Goal: Task Accomplishment & Management: Complete application form

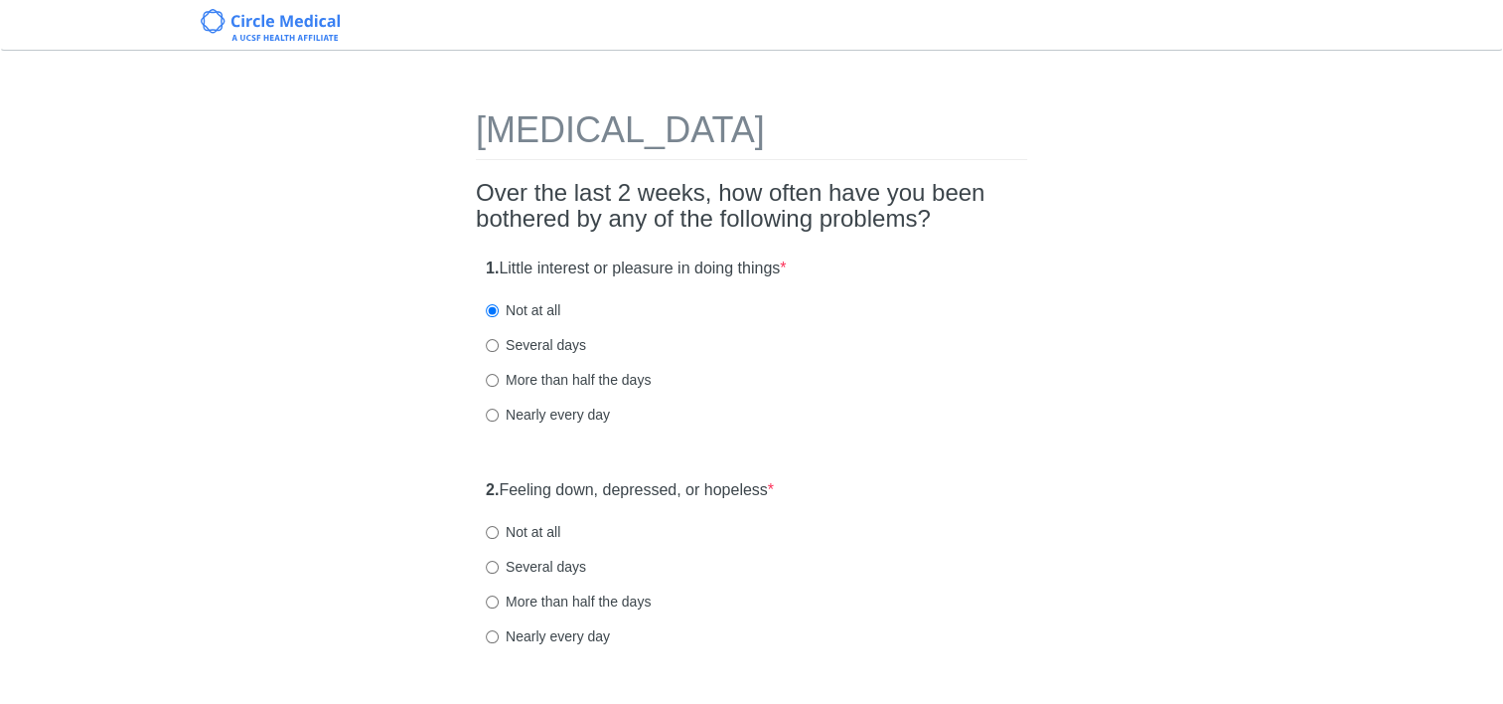
click at [499, 527] on label "Not at all" at bounding box center [523, 532] width 75 height 20
click at [499, 527] on input "Not at all" at bounding box center [492, 532] width 13 height 13
radio input "true"
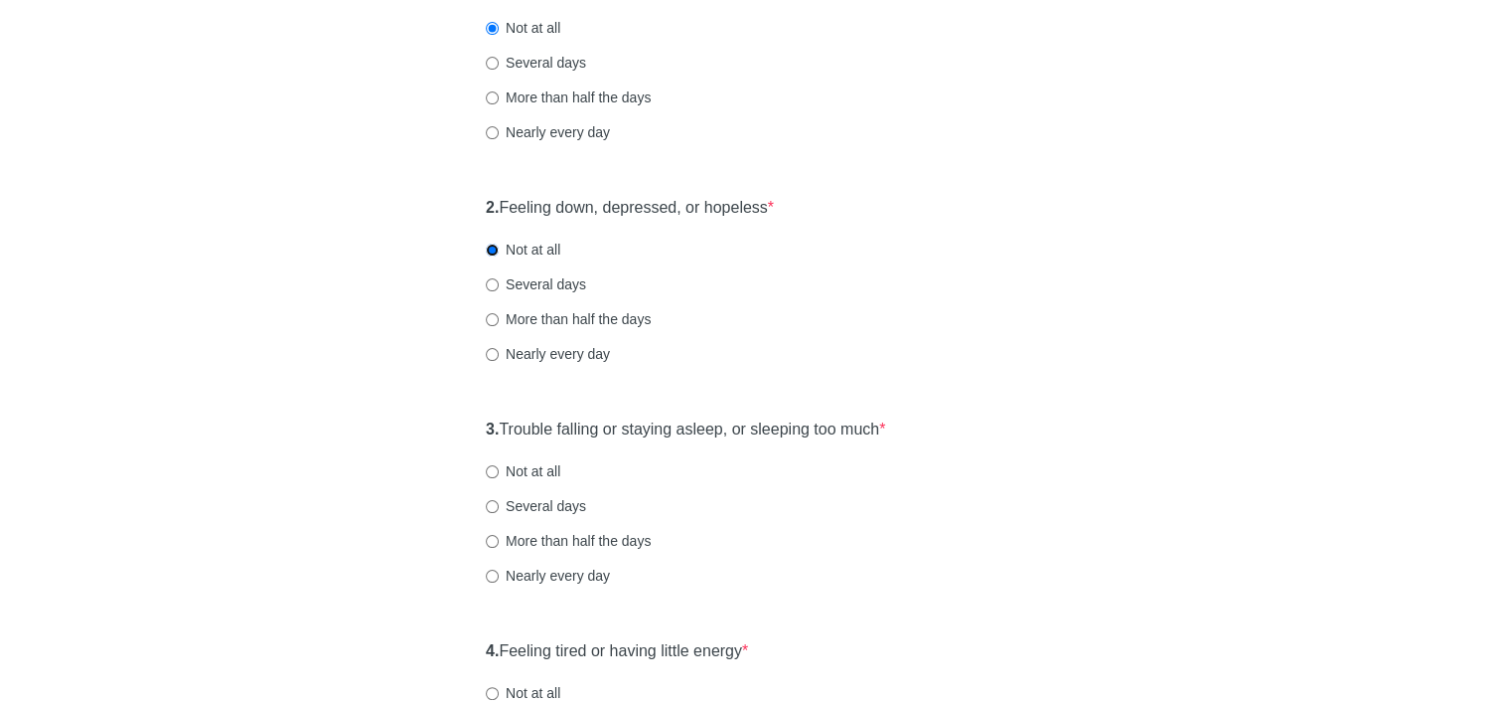
scroll to position [298, 0]
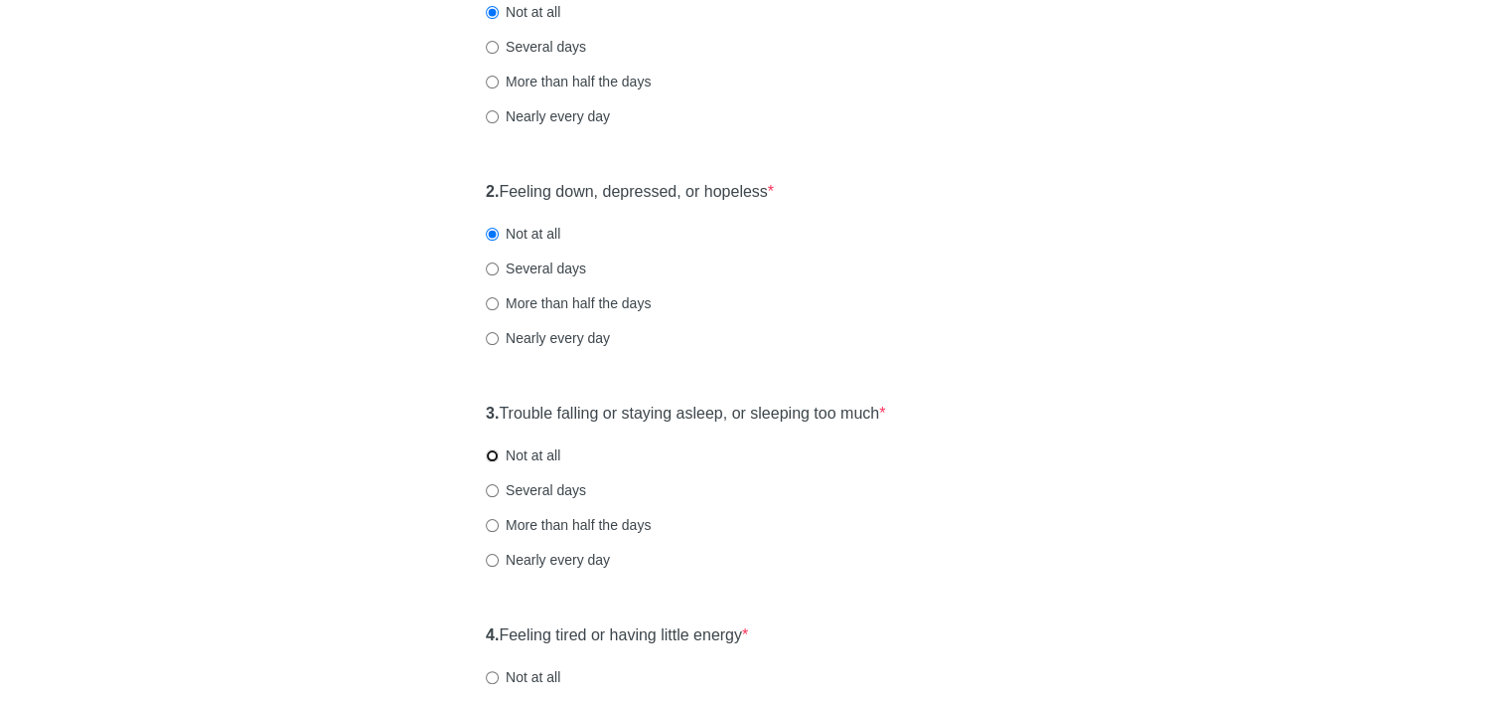
click at [496, 449] on input "Not at all" at bounding box center [492, 455] width 13 height 13
radio input "true"
click at [501, 676] on label "Not at all" at bounding box center [523, 677] width 75 height 20
click at [499, 676] on input "Not at all" at bounding box center [492, 677] width 13 height 13
radio input "true"
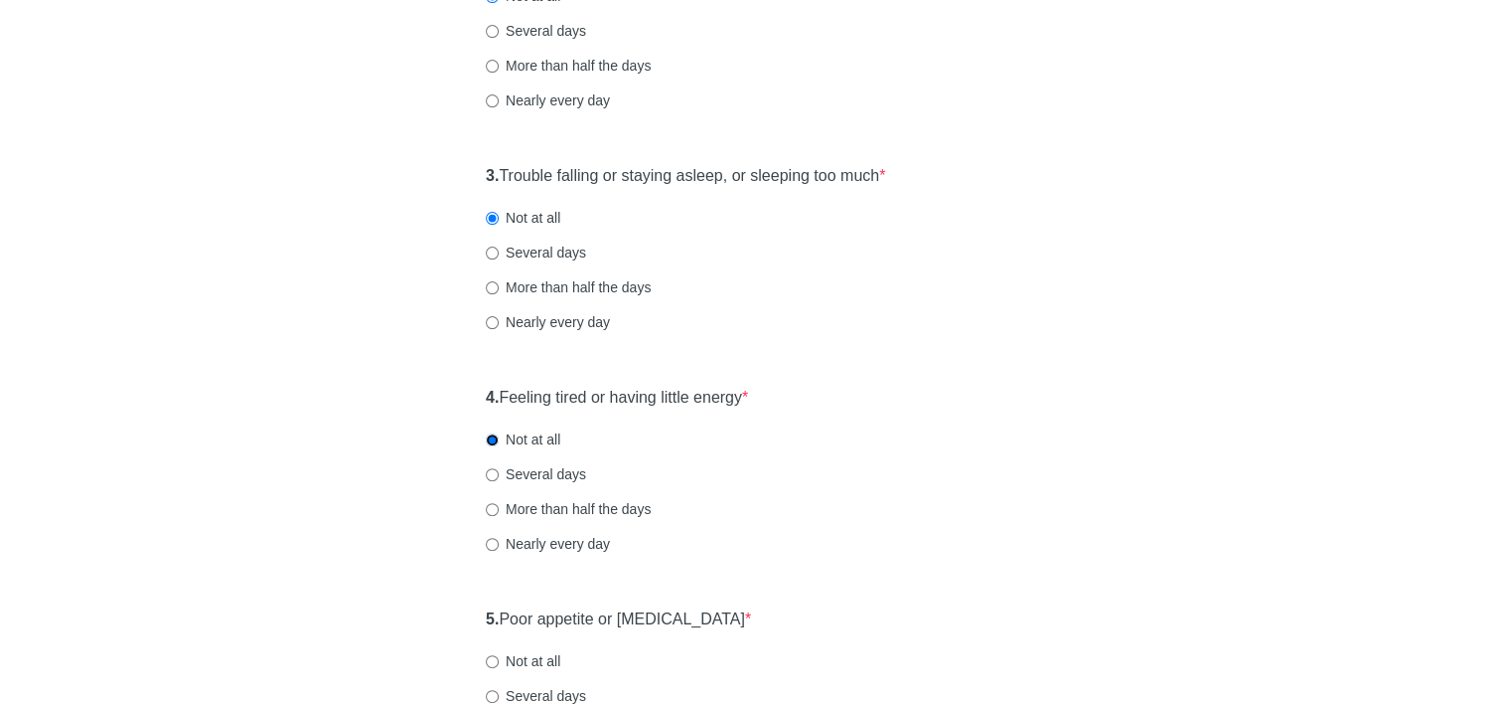
scroll to position [696, 0]
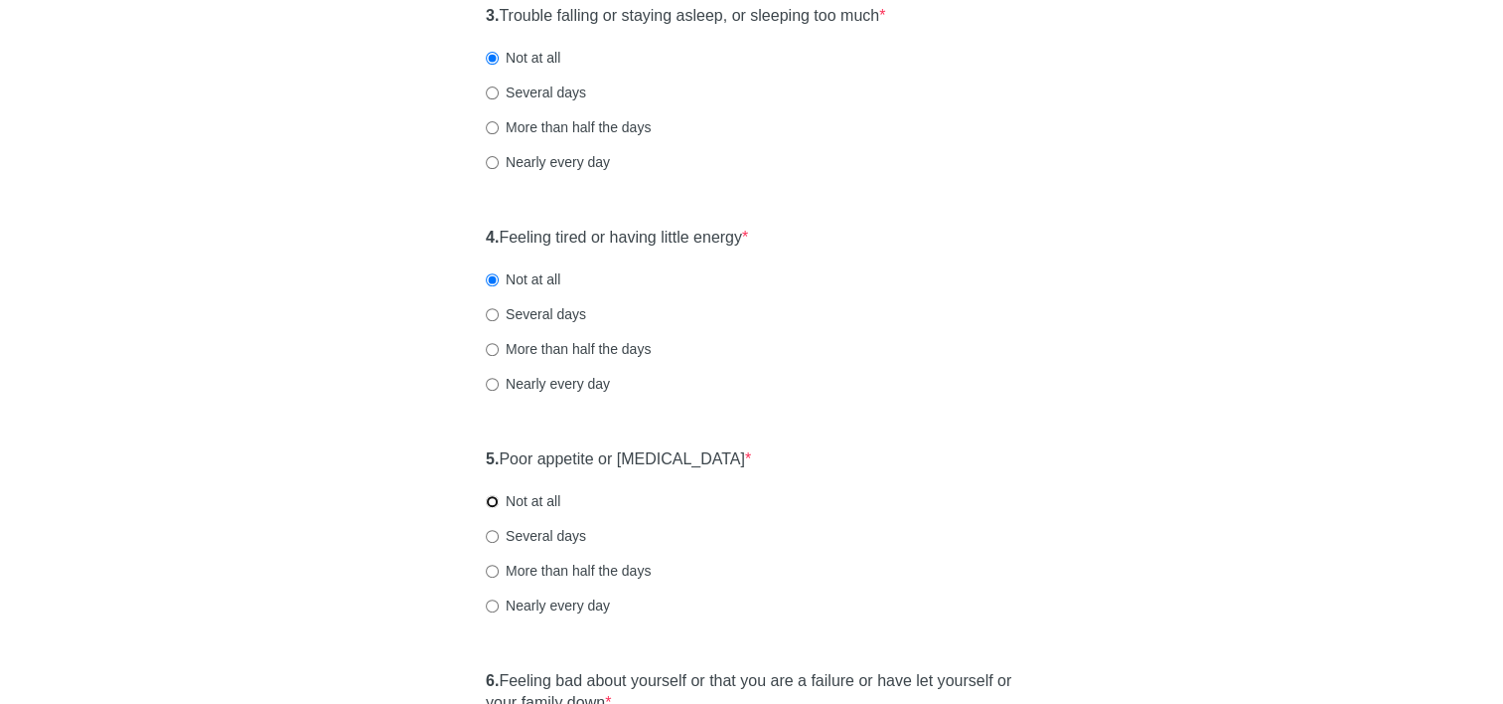
click at [491, 502] on input "Not at all" at bounding box center [492, 501] width 13 height 13
radio input "true"
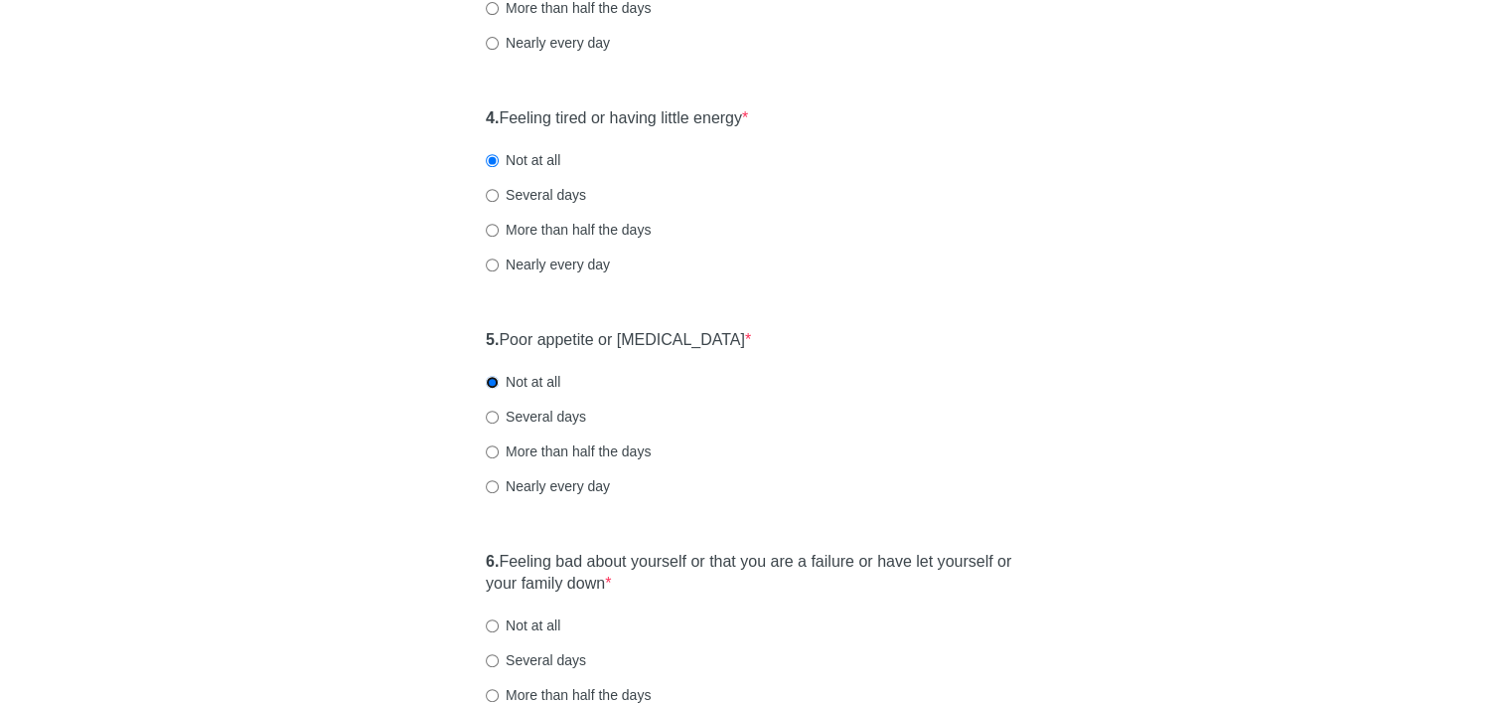
scroll to position [994, 0]
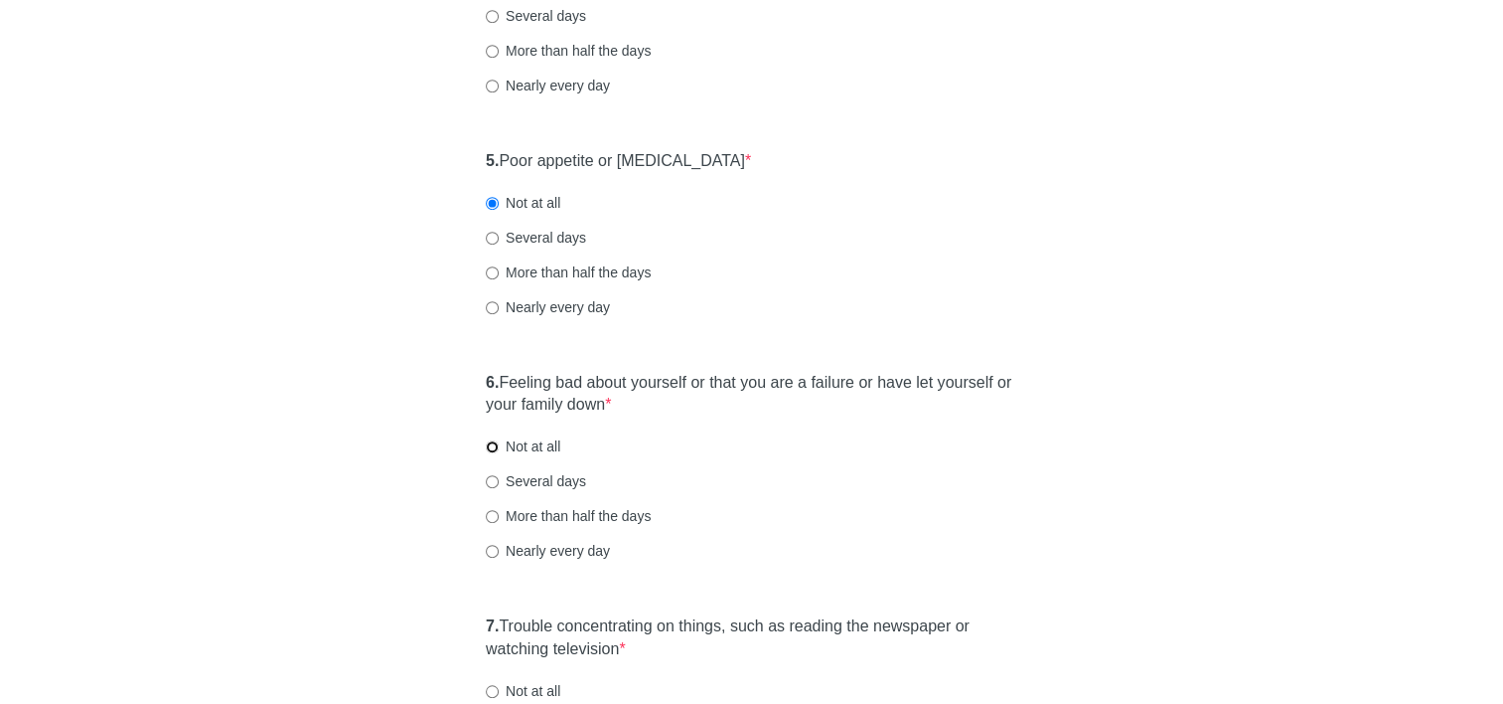
click at [494, 451] on input "Not at all" at bounding box center [492, 446] width 13 height 13
radio input "true"
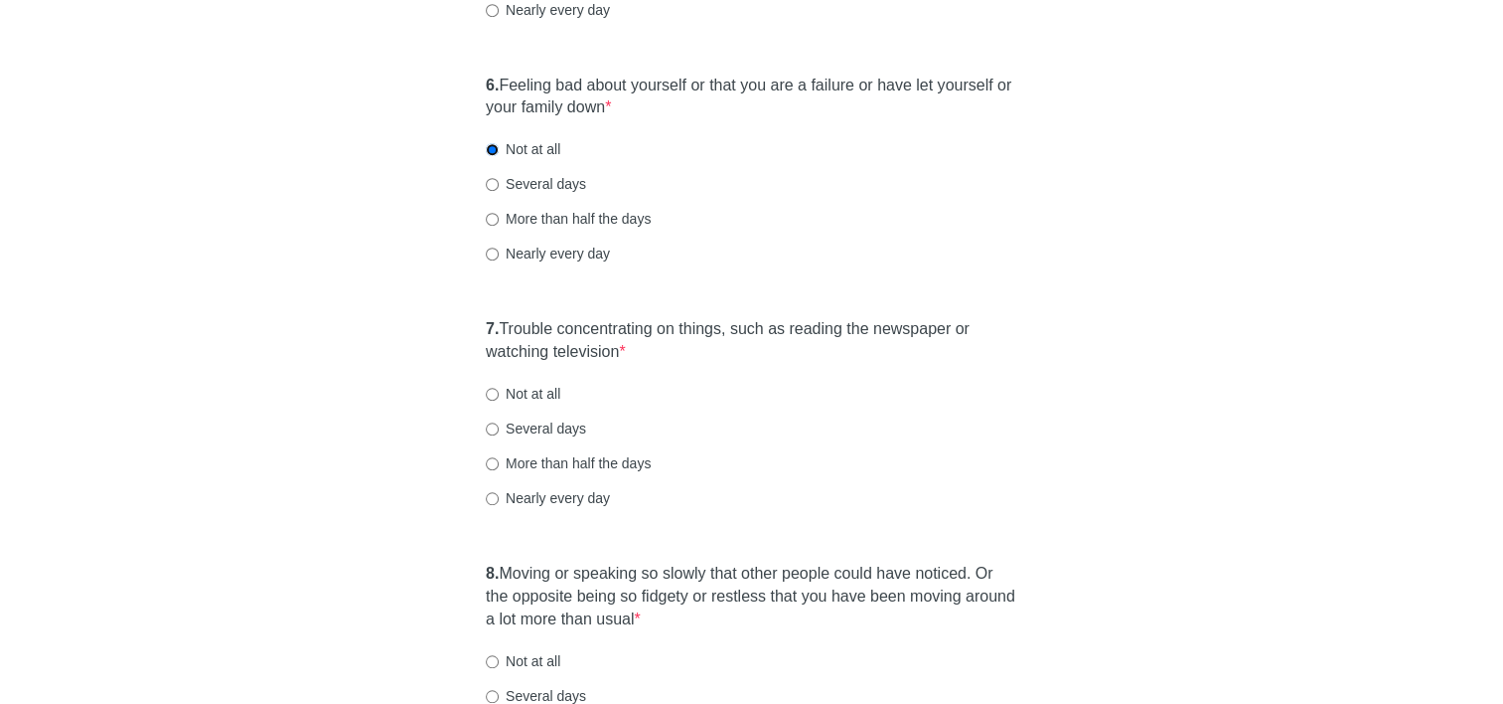
scroll to position [1292, 0]
click at [493, 396] on input "Not at all" at bounding box center [492, 393] width 13 height 13
radio input "true"
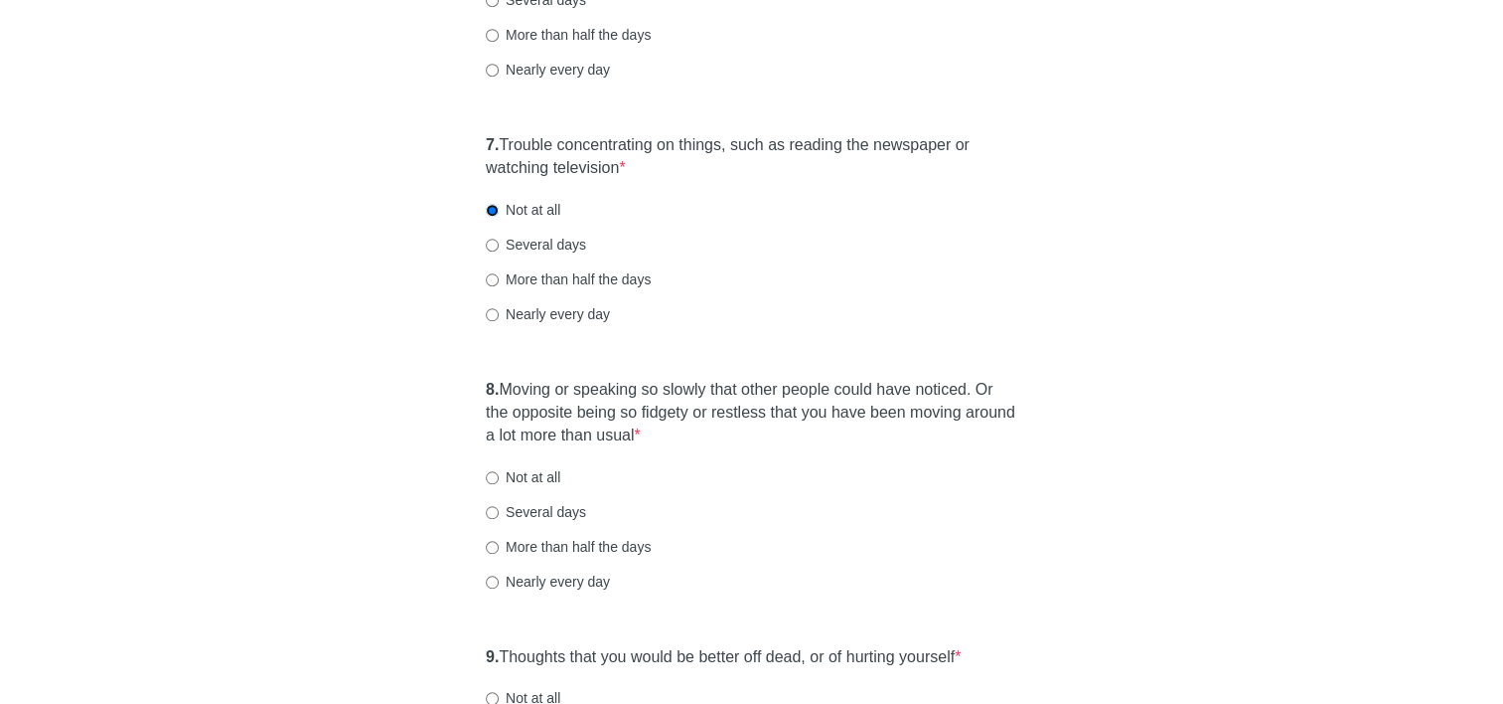
scroll to position [1590, 0]
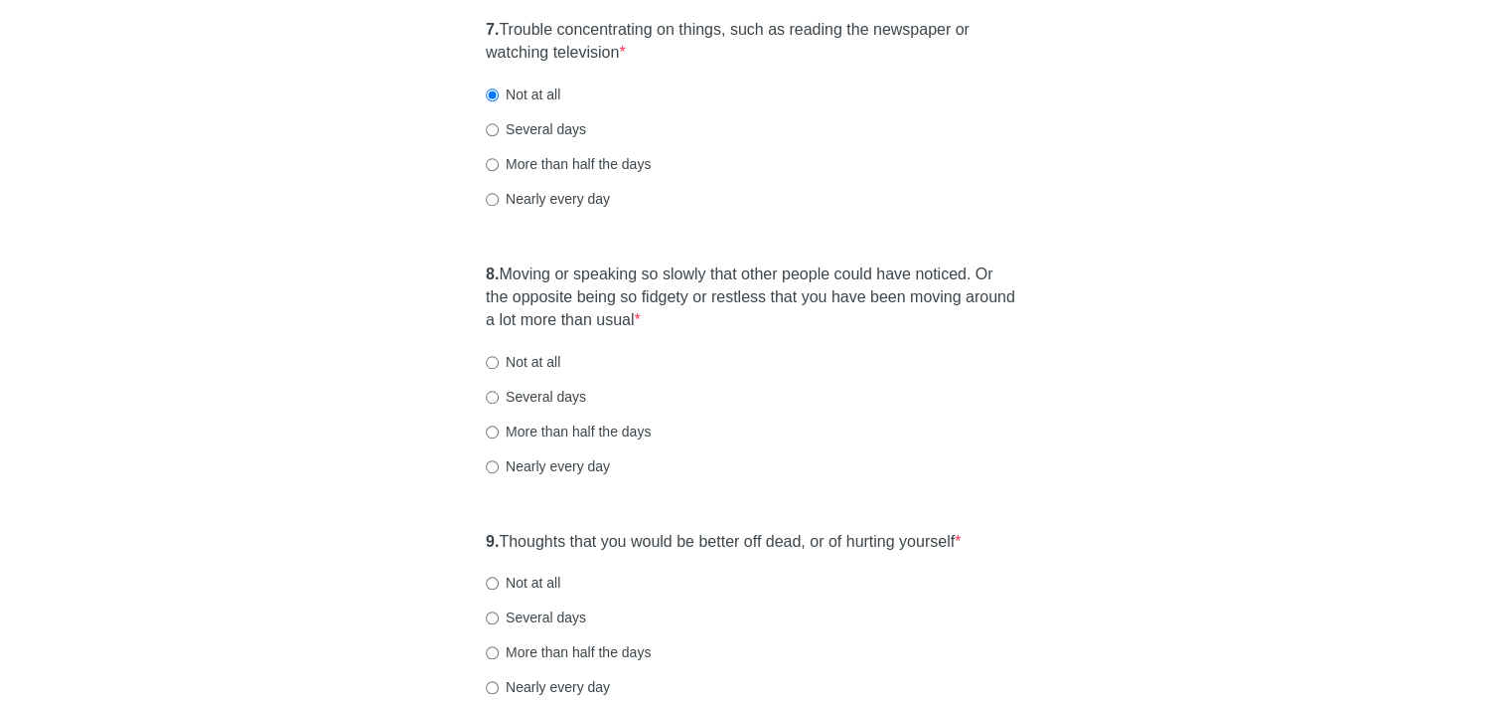
click at [484, 361] on div "8. Moving or speaking so slowly that other people could have noticed. Or the op…" at bounding box center [751, 379] width 551 height 252
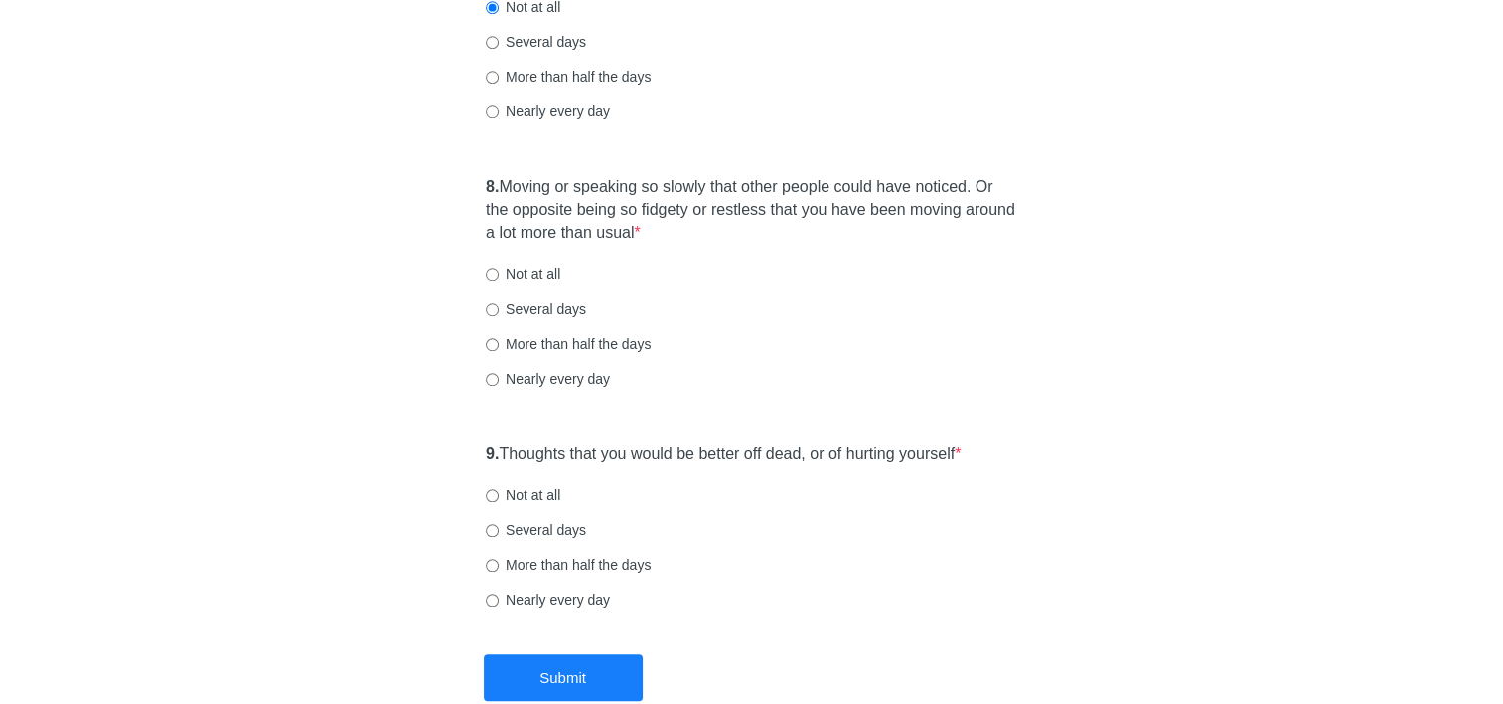
scroll to position [1789, 0]
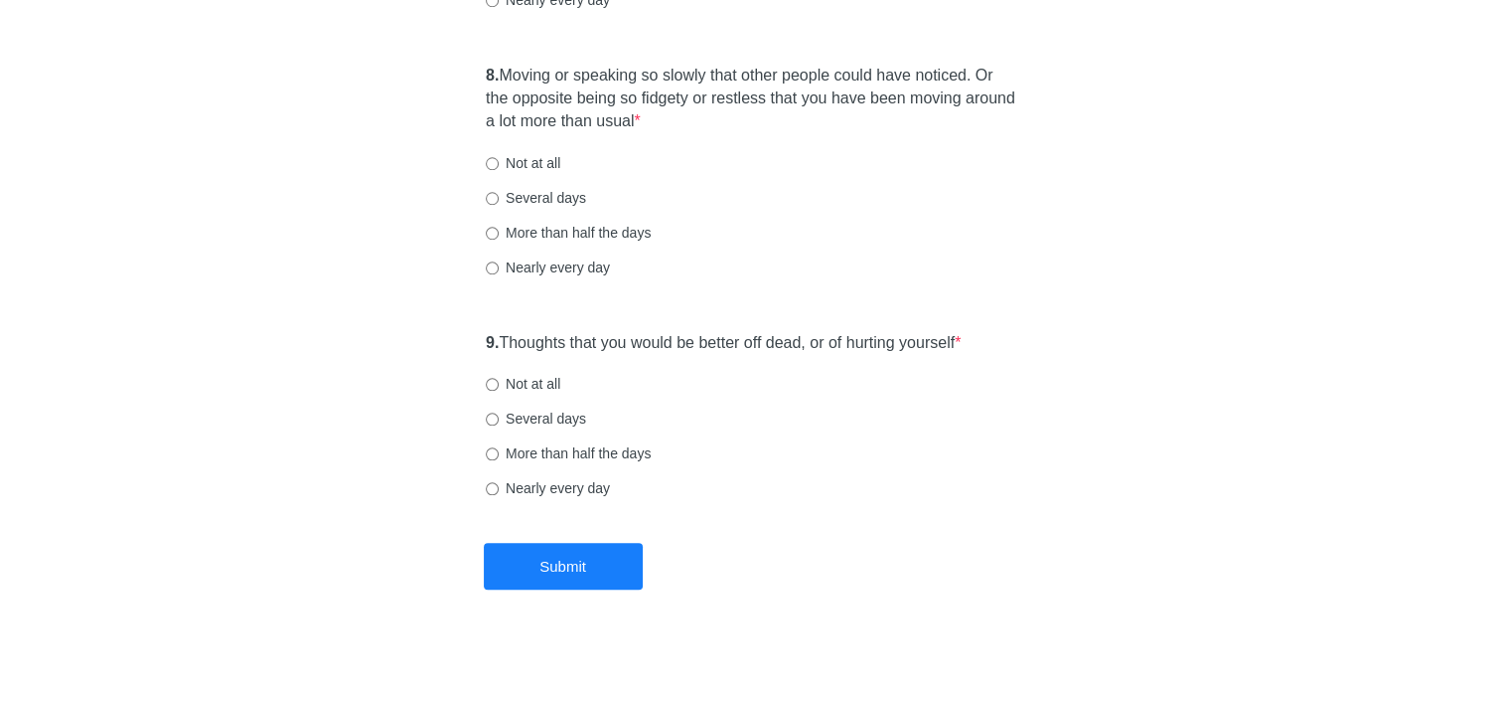
click at [501, 159] on label "Not at all" at bounding box center [523, 163] width 75 height 20
click at [499, 159] on input "Not at all" at bounding box center [492, 163] width 13 height 13
radio input "true"
click at [497, 384] on input "Not at all" at bounding box center [492, 384] width 13 height 13
radio input "true"
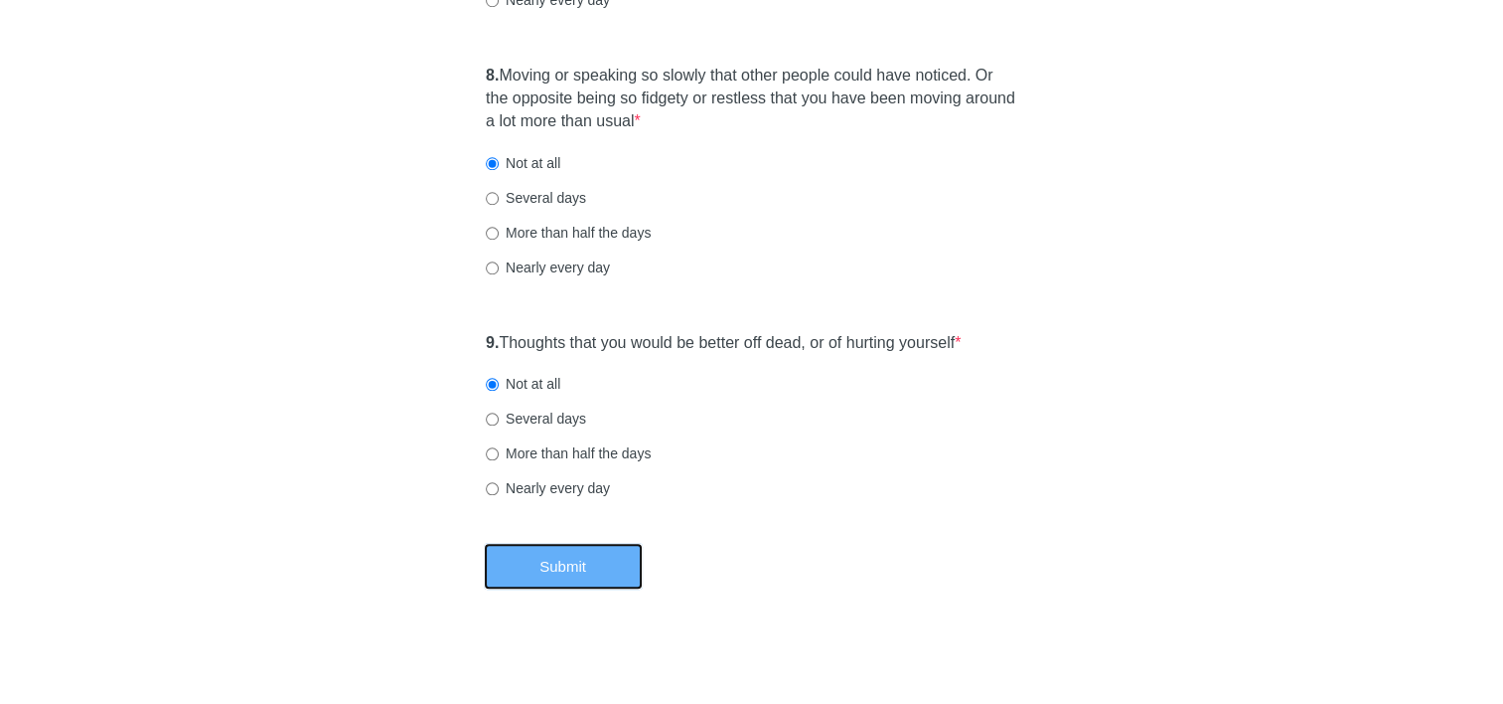
click at [534, 568] on button "Submit" at bounding box center [563, 566] width 159 height 47
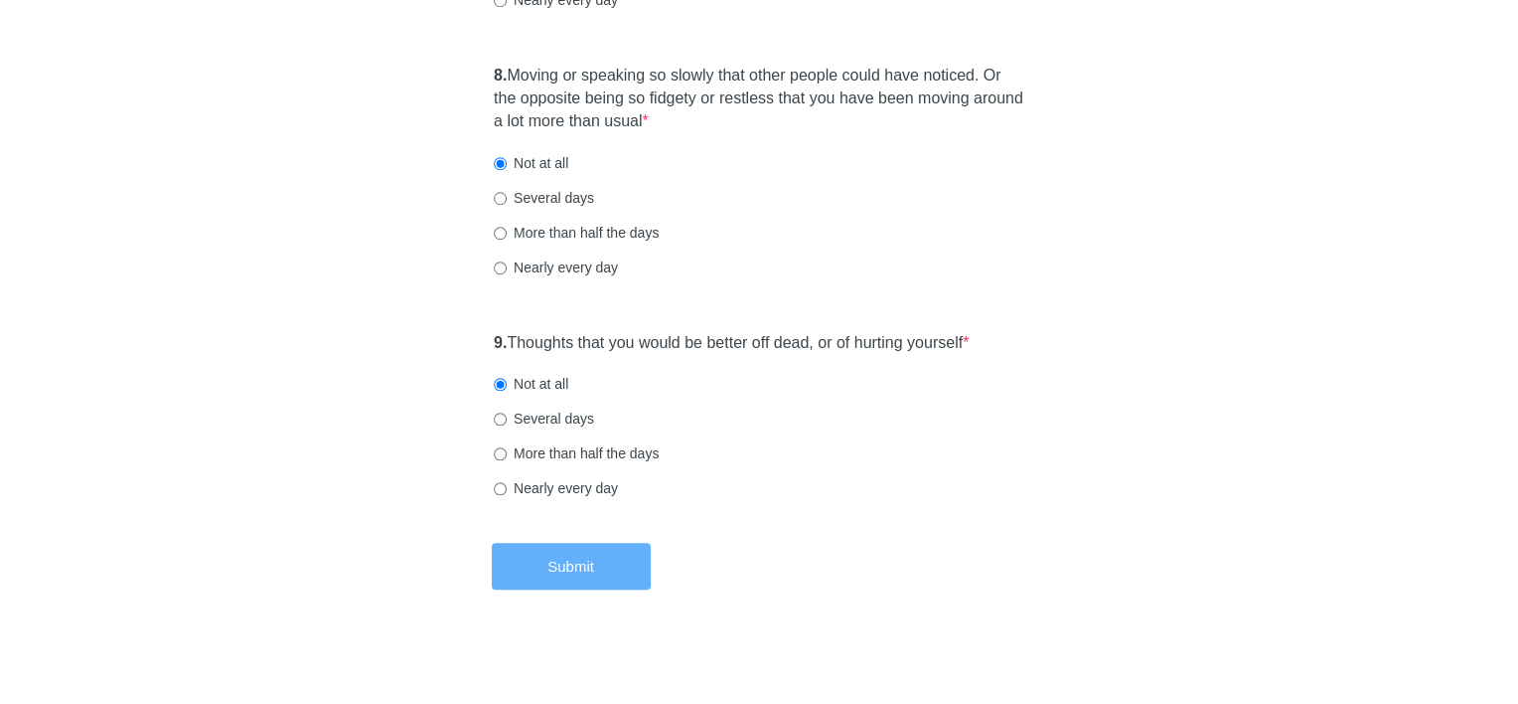
scroll to position [0, 0]
